Goal: Transaction & Acquisition: Purchase product/service

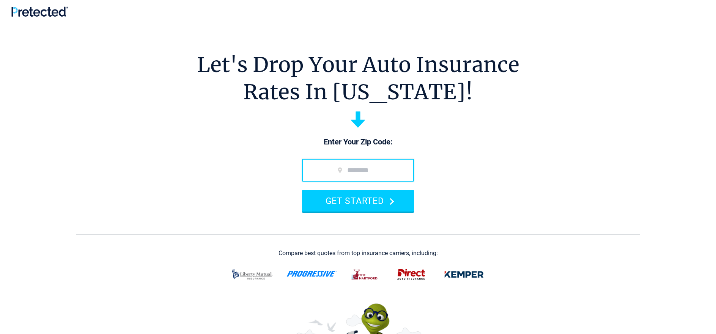
click at [343, 170] on input "zip code" at bounding box center [358, 170] width 112 height 23
type input "*****"
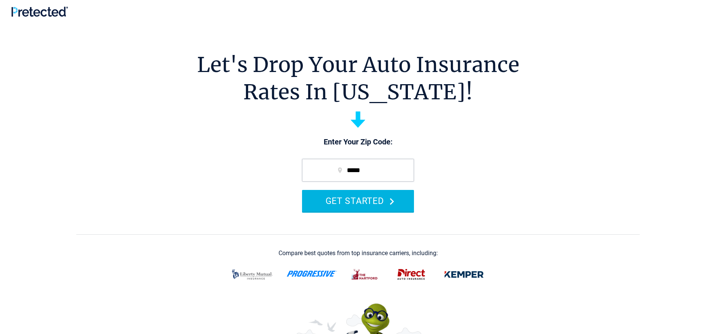
click at [354, 202] on button "GET STARTED" at bounding box center [358, 201] width 112 height 22
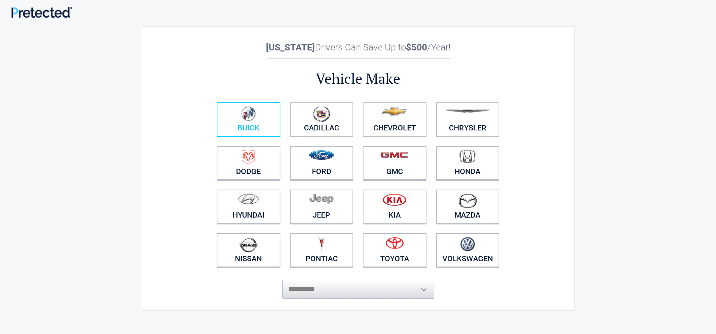
click at [263, 119] on figure at bounding box center [248, 114] width 55 height 17
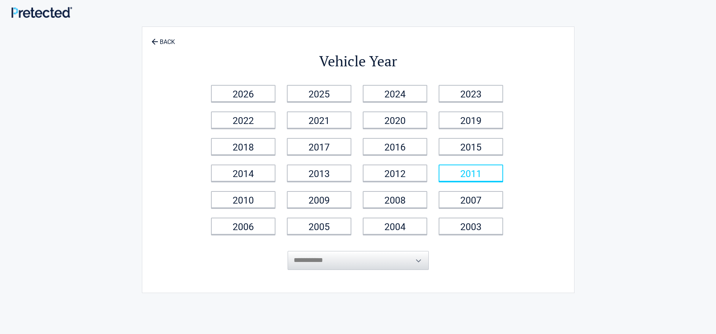
click at [466, 170] on link "2011" at bounding box center [471, 173] width 65 height 17
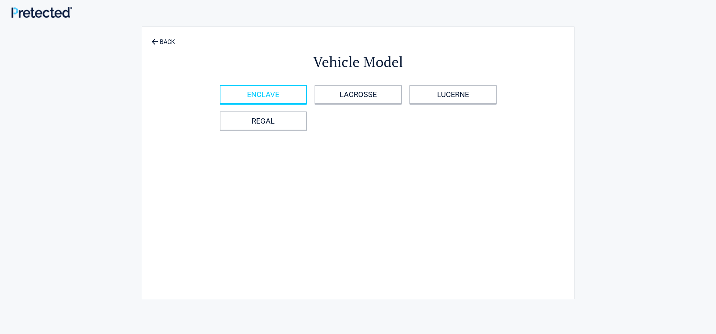
click at [291, 98] on link "ENCLAVE" at bounding box center [263, 94] width 87 height 19
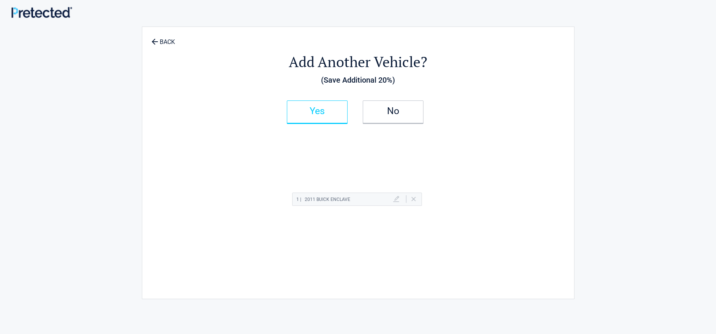
click at [331, 115] on link "Yes" at bounding box center [317, 112] width 61 height 23
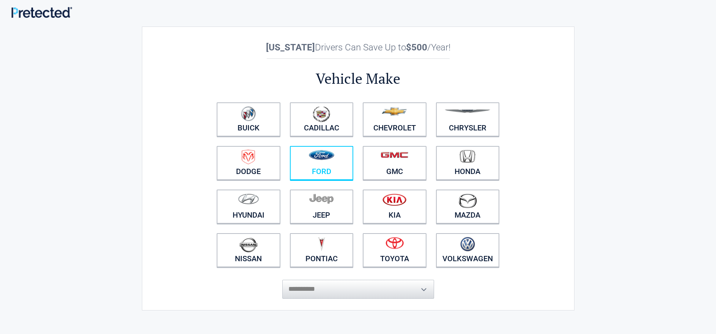
click at [334, 165] on figure at bounding box center [321, 158] width 55 height 17
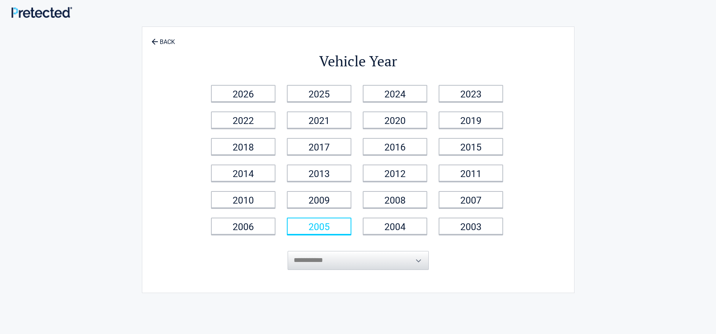
click at [340, 225] on link "2005" at bounding box center [319, 226] width 65 height 17
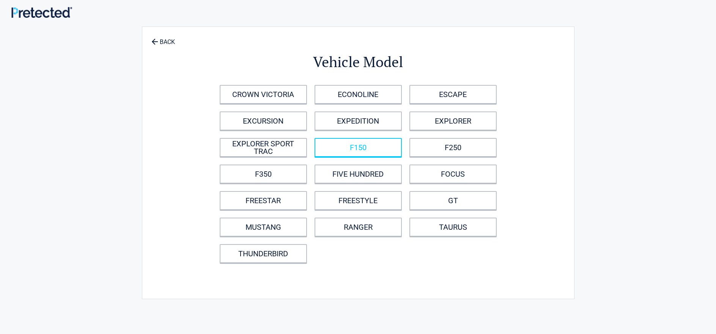
click at [342, 146] on link "F150" at bounding box center [358, 147] width 87 height 19
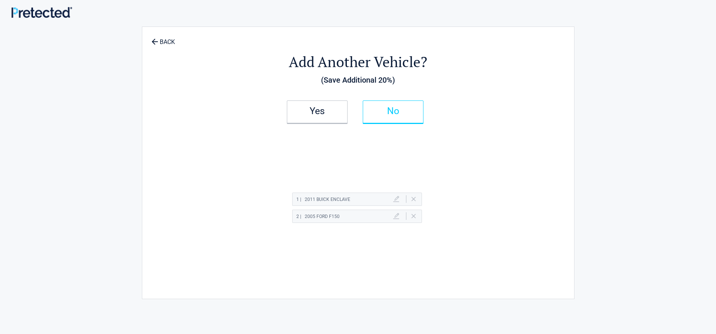
click at [376, 115] on link "No" at bounding box center [393, 112] width 61 height 23
